Goal: Task Accomplishment & Management: Manage account settings

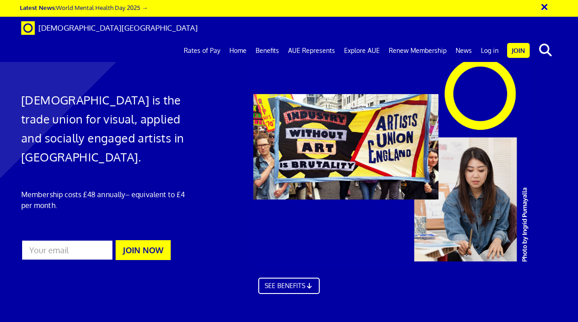
scroll to position [0, 2]
click at [487, 39] on link "Log in" at bounding box center [490, 50] width 27 height 23
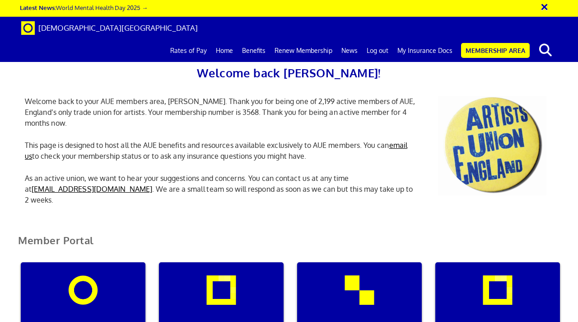
scroll to position [160, 0]
click at [86, 262] on div "Manage my membership" at bounding box center [83, 305] width 125 height 87
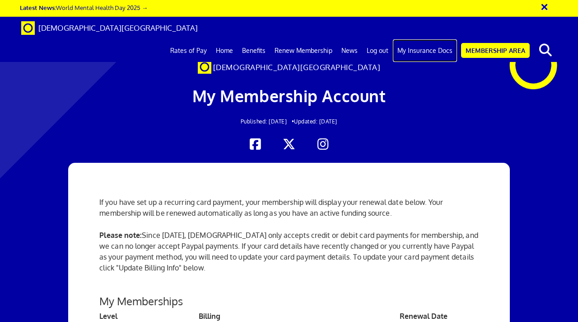
click at [417, 39] on link "My Insurance Docs" at bounding box center [425, 50] width 64 height 23
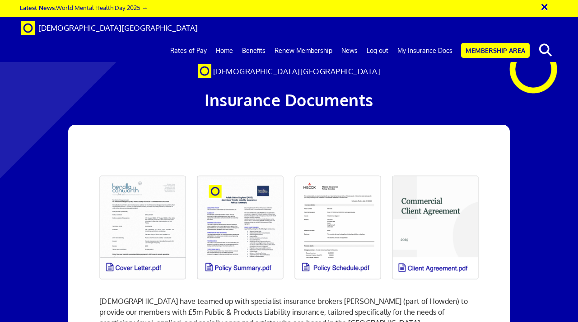
scroll to position [78, 0]
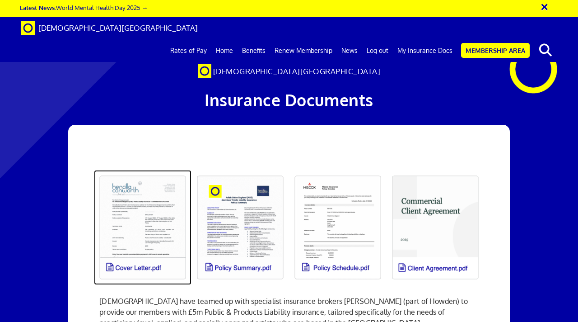
click at [165, 170] on link at bounding box center [143, 227] width 98 height 115
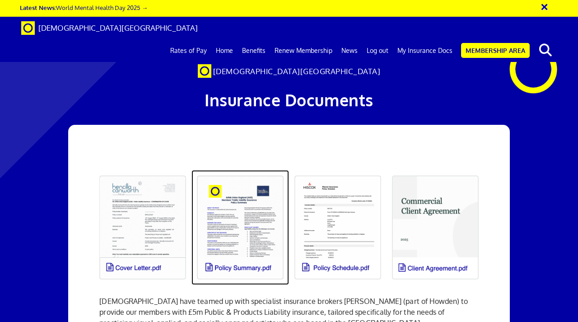
click at [265, 170] on link at bounding box center [241, 227] width 98 height 115
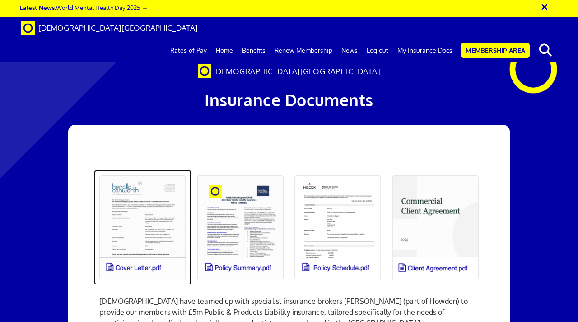
click at [154, 170] on link at bounding box center [143, 227] width 98 height 115
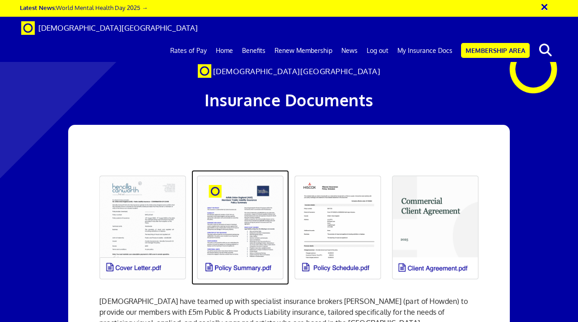
click at [246, 194] on link at bounding box center [241, 227] width 98 height 115
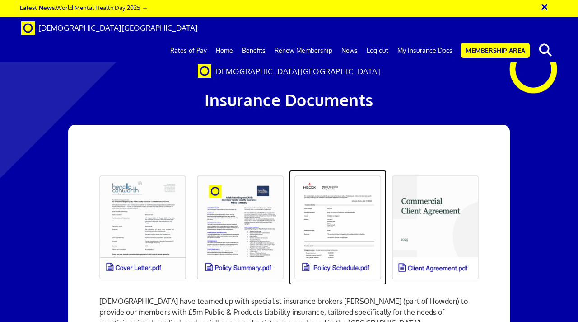
click at [337, 191] on link at bounding box center [338, 227] width 98 height 115
